Goal: Task Accomplishment & Management: Manage account settings

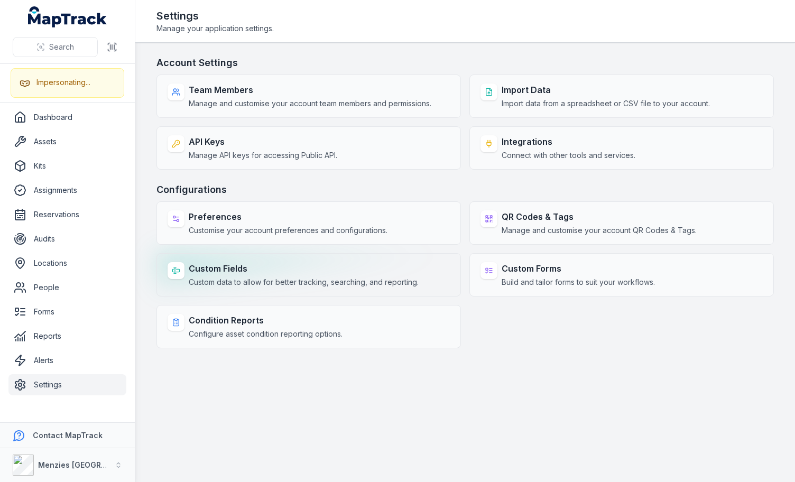
click at [260, 272] on strong "Custom Fields" at bounding box center [304, 268] width 230 height 13
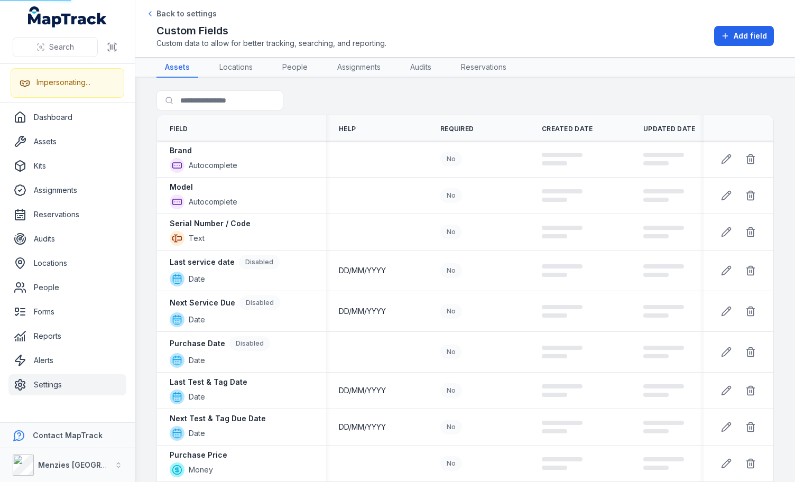
click at [381, 31] on h2 "Custom Fields" at bounding box center [272, 30] width 230 height 15
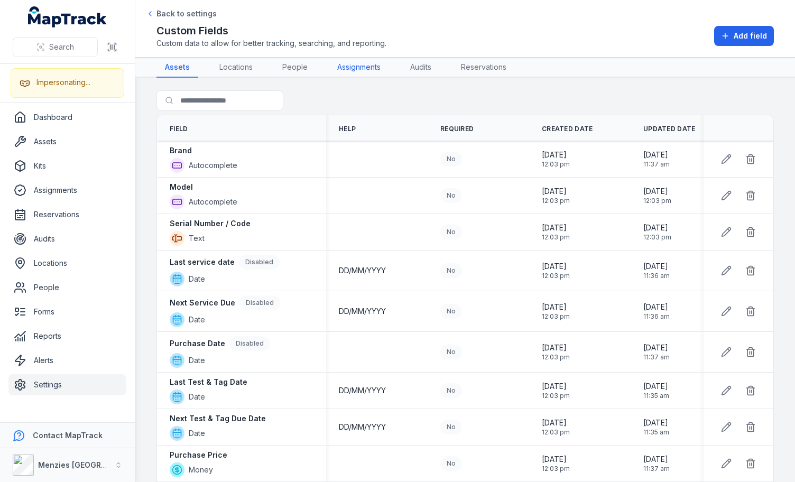
click at [383, 61] on link "Assignments" at bounding box center [359, 68] width 60 height 20
click at [374, 42] on span "Custom data to allow for better tracking, searching, and reporting." at bounding box center [272, 43] width 230 height 11
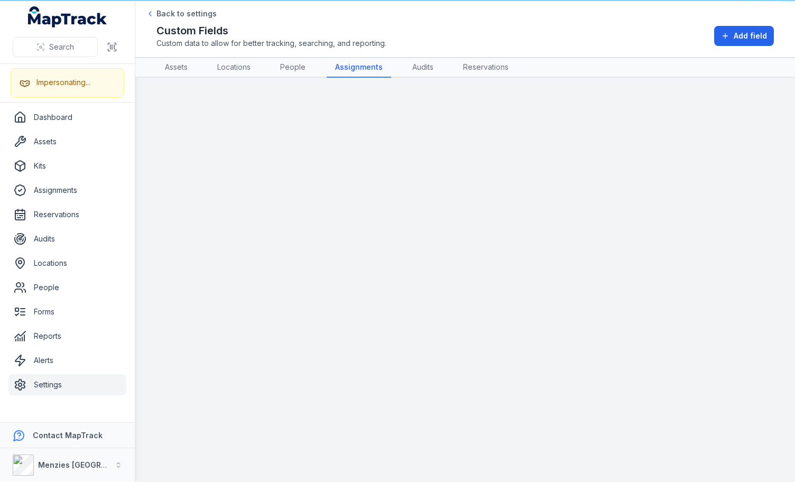
click at [412, 38] on div "Custom Fields Custom data to allow for better tracking, searching, and reportin…" at bounding box center [466, 35] width 618 height 25
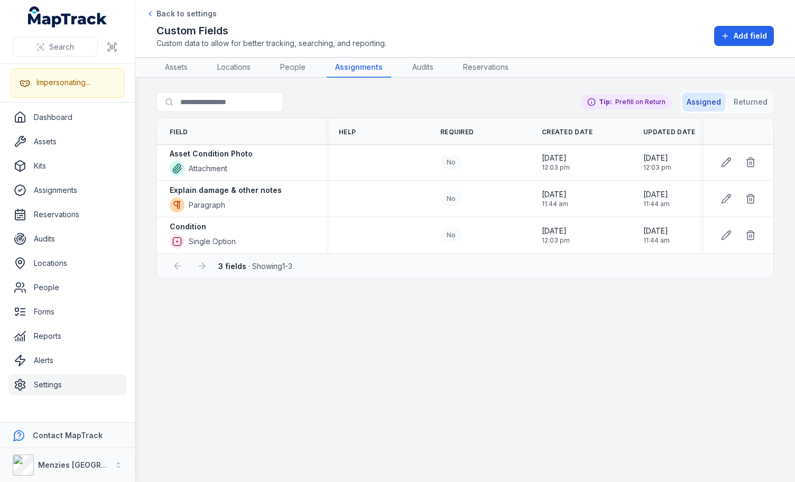
click at [361, 95] on div "Search for fields Assigned Returned Tip: Prefill on Return" at bounding box center [466, 104] width 618 height 28
drag, startPoint x: 178, startPoint y: 187, endPoint x: 279, endPoint y: 186, distance: 101.0
click at [279, 186] on div "Explain damage & other notes Paragraph" at bounding box center [242, 199] width 144 height 28
drag, startPoint x: 179, startPoint y: 223, endPoint x: 214, endPoint y: 230, distance: 36.1
click at [212, 228] on div "Condition" at bounding box center [203, 227] width 66 height 11
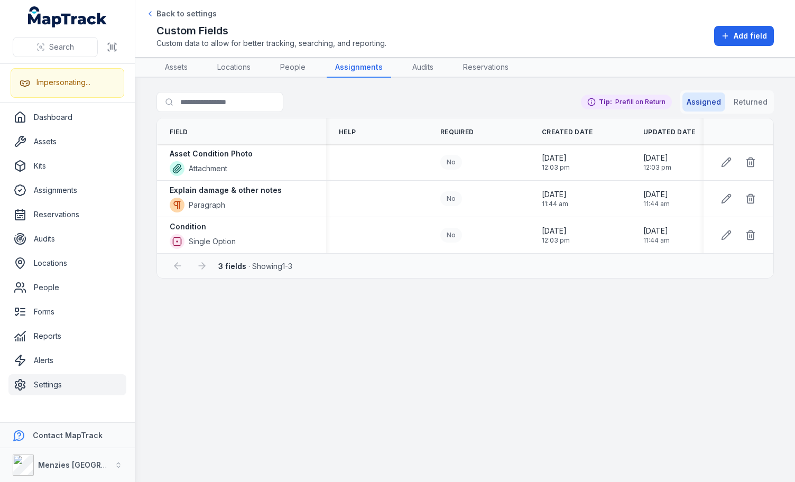
click at [492, 308] on main "Search for fields Assigned Returned Tip: Prefill on Return Field Help Required …" at bounding box center [465, 280] width 660 height 405
click at [746, 105] on button "Returned" at bounding box center [751, 102] width 42 height 19
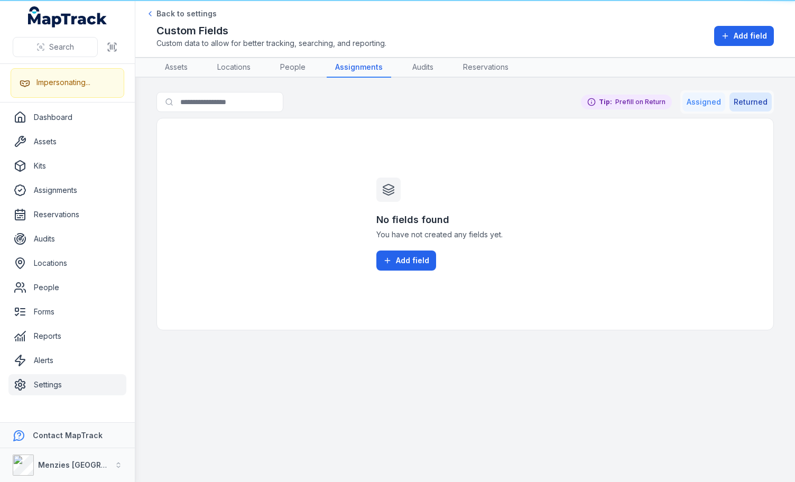
click at [709, 99] on button "Assigned" at bounding box center [704, 102] width 43 height 19
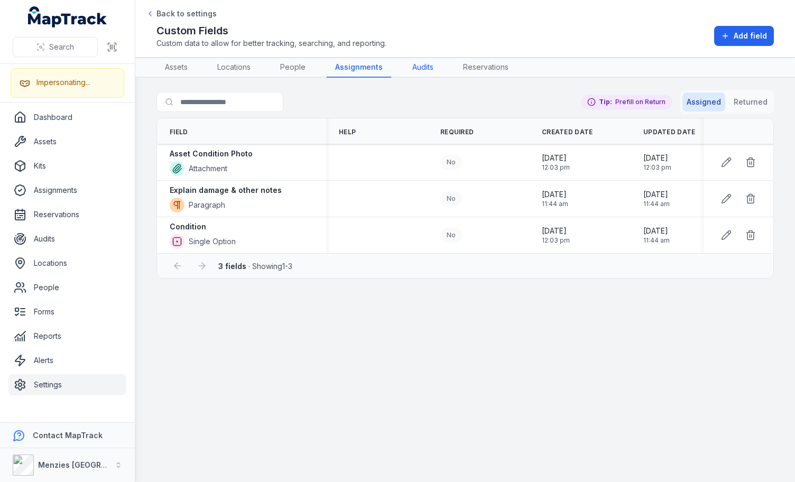
click at [420, 75] on link "Audits" at bounding box center [423, 68] width 38 height 20
click at [352, 72] on link "Assignments" at bounding box center [359, 68] width 65 height 20
click at [388, 28] on div "Custom Fields Custom data to allow for better tracking, searching, and reportin…" at bounding box center [466, 35] width 618 height 25
click at [98, 465] on button "Menzies [GEOGRAPHIC_DATA]" at bounding box center [67, 465] width 135 height 34
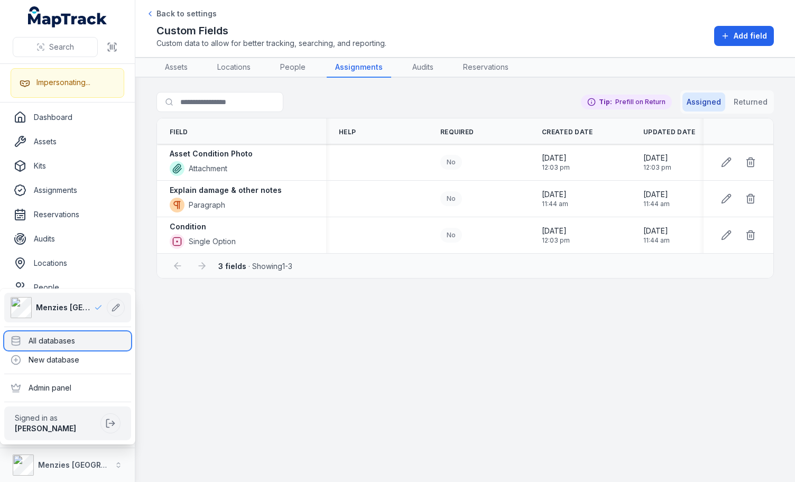
click at [51, 341] on div "All databases" at bounding box center [67, 341] width 127 height 19
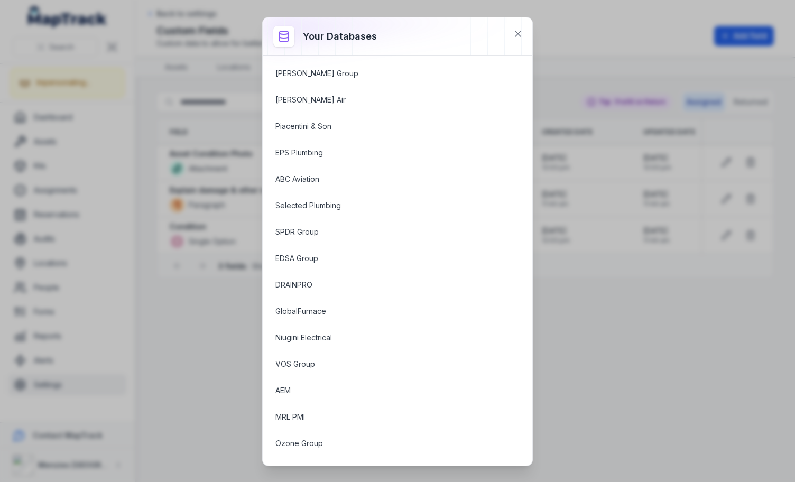
scroll to position [237, 0]
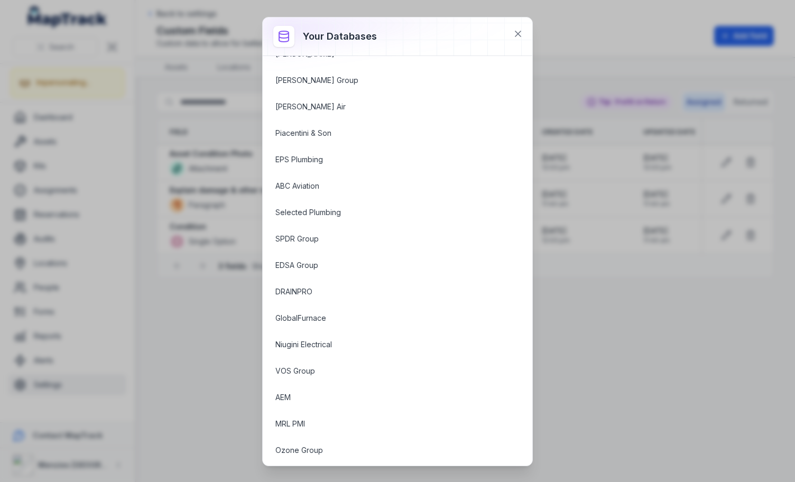
click at [657, 282] on div "Your databases Menzies [GEOGRAPHIC_DATA] ABC IT Services ABC Facility Services …" at bounding box center [397, 241] width 795 height 482
click at [521, 35] on icon at bounding box center [518, 34] width 11 height 11
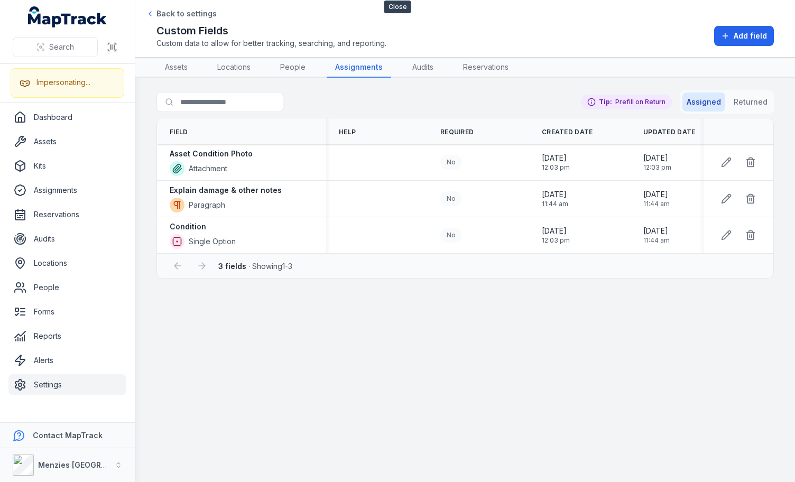
click at [588, 33] on div "Custom Fields Custom data to allow for better tracking, searching, and reportin…" at bounding box center [466, 35] width 618 height 25
